Goal: Task Accomplishment & Management: Manage account settings

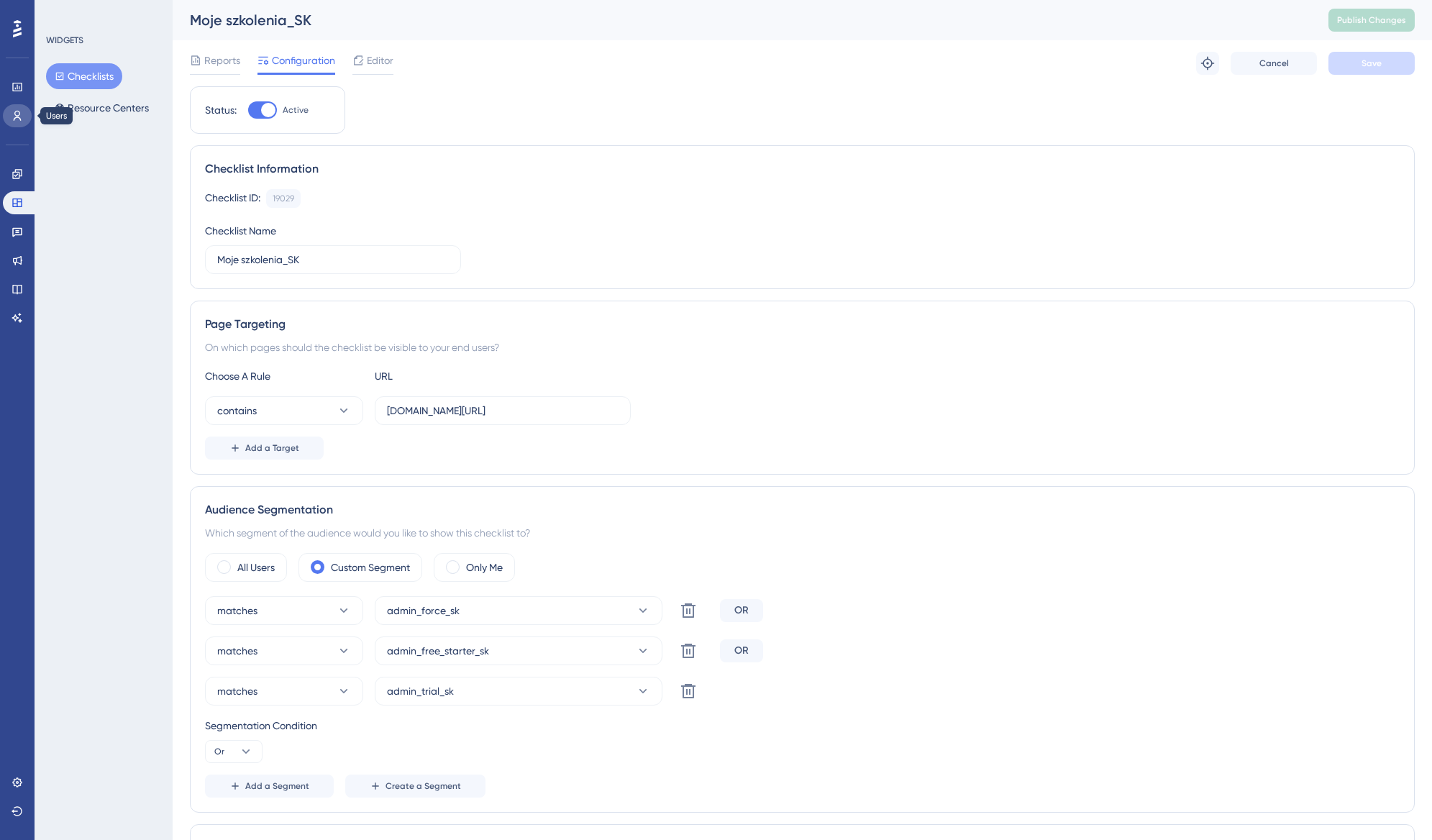
click at [24, 113] on link at bounding box center [17, 115] width 29 height 23
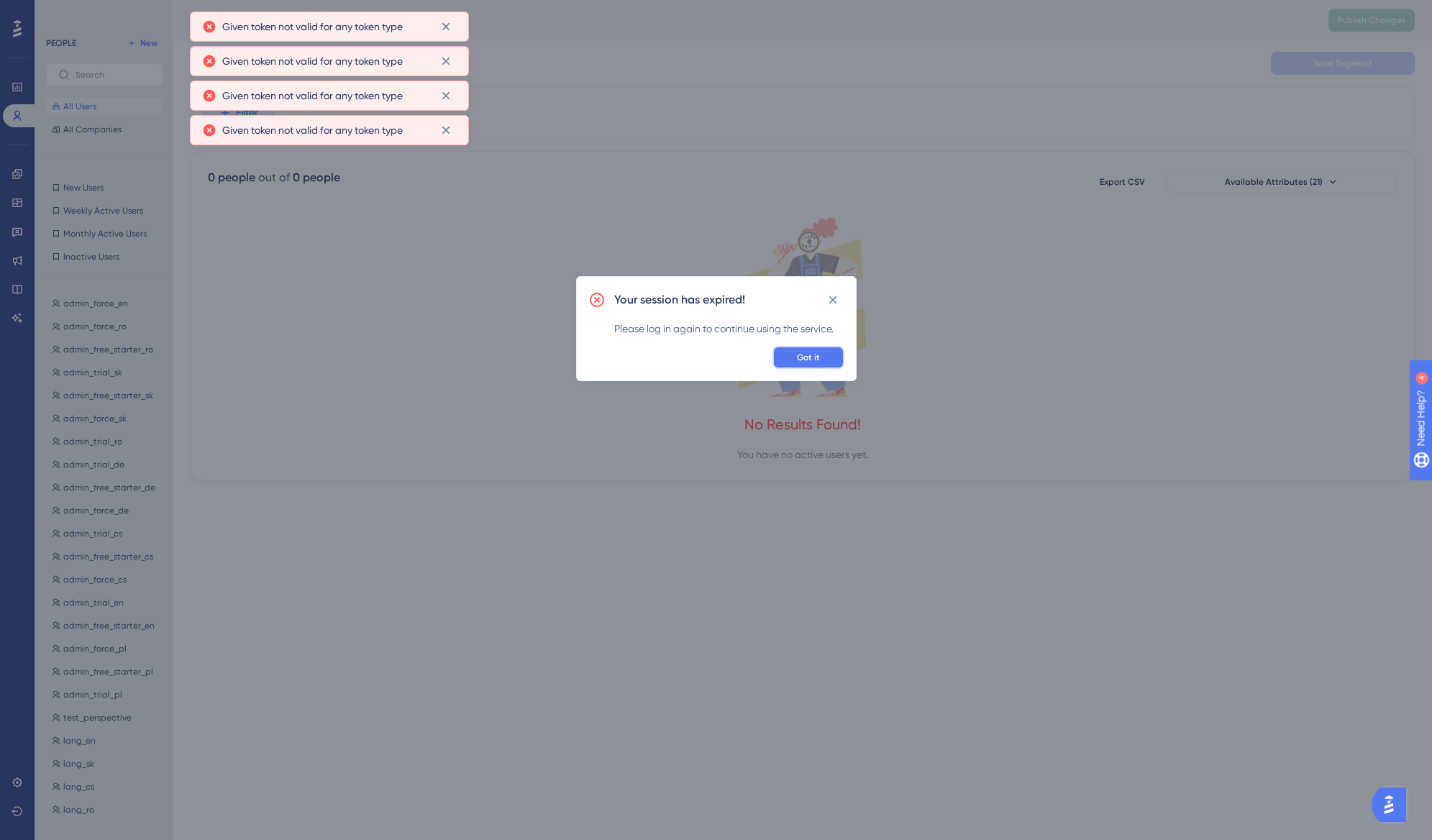
click at [796, 366] on button "Got it" at bounding box center [808, 357] width 72 height 23
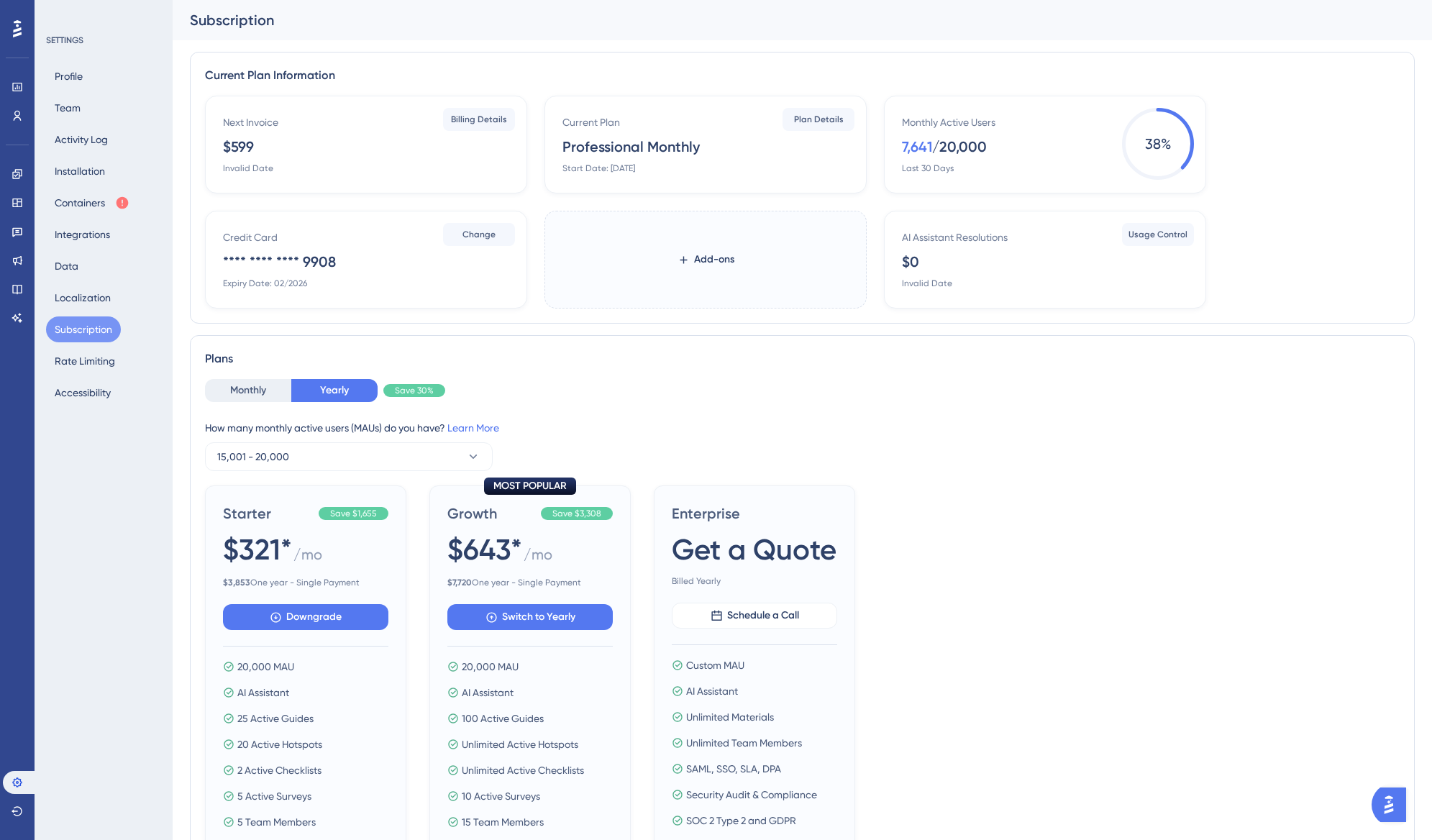
click at [260, 173] on div "Invalid Date" at bounding box center [247, 169] width 50 height 12
